Goal: Task Accomplishment & Management: Manage account settings

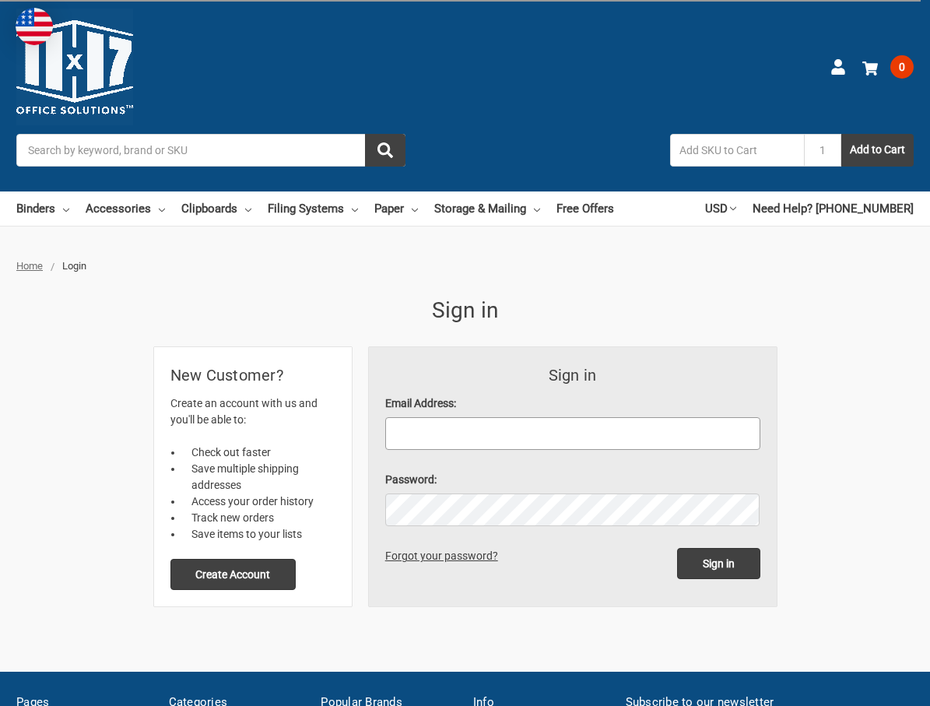
type input "[PERSON_NAME][EMAIL_ADDRESS][DOMAIN_NAME]"
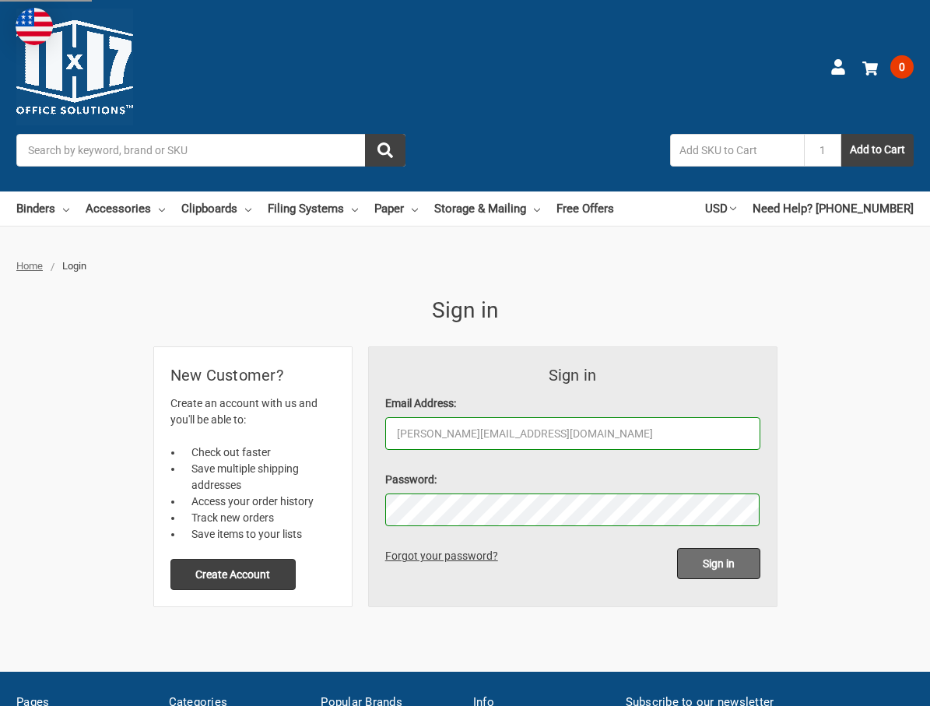
click at [751, 578] on input "Sign in" at bounding box center [718, 563] width 83 height 31
click at [751, 574] on input "Sign in" at bounding box center [718, 563] width 83 height 31
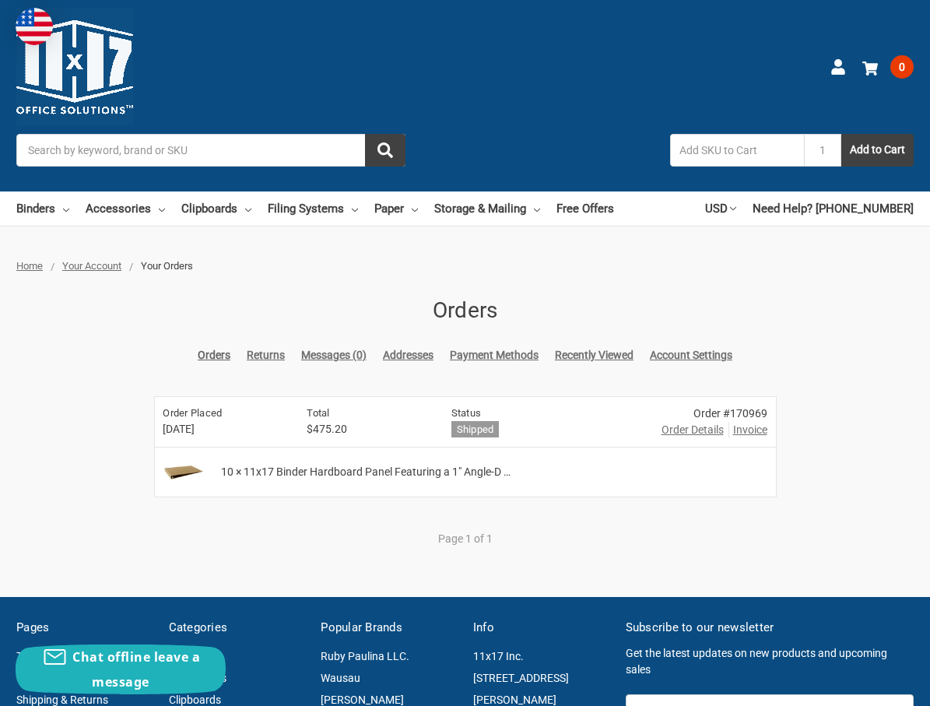
click at [247, 355] on link "Returns" at bounding box center [266, 355] width 38 height 16
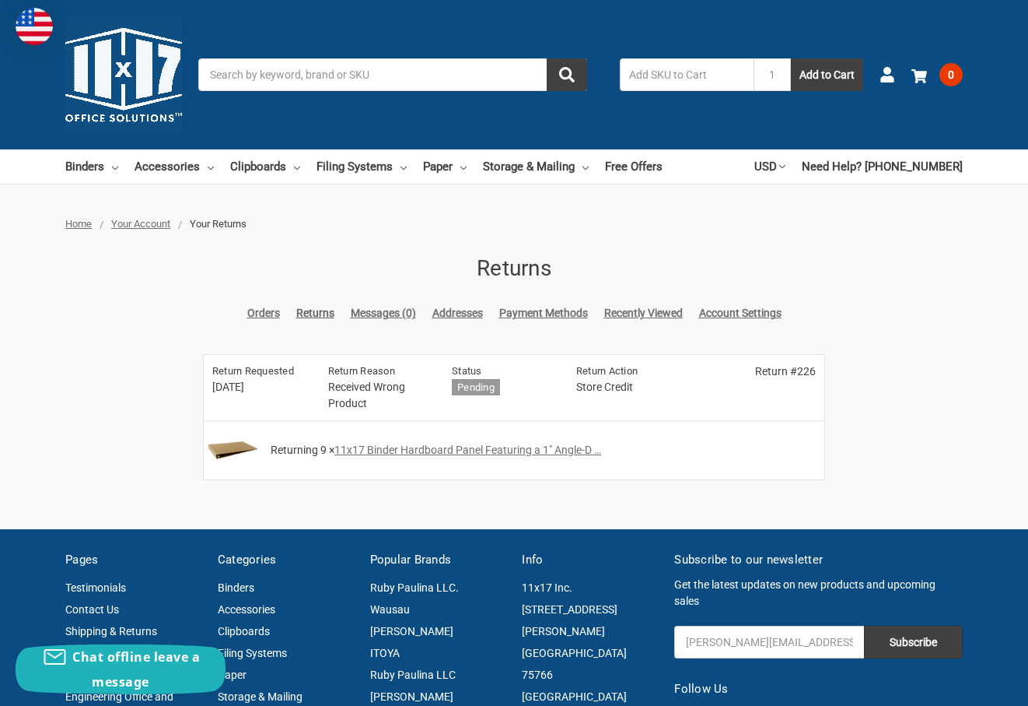
click at [397, 450] on link "11x17 Binder Hardboard Panel Featuring a 1" Angle-D …" at bounding box center [467, 449] width 267 height 12
